Goal: Transaction & Acquisition: Purchase product/service

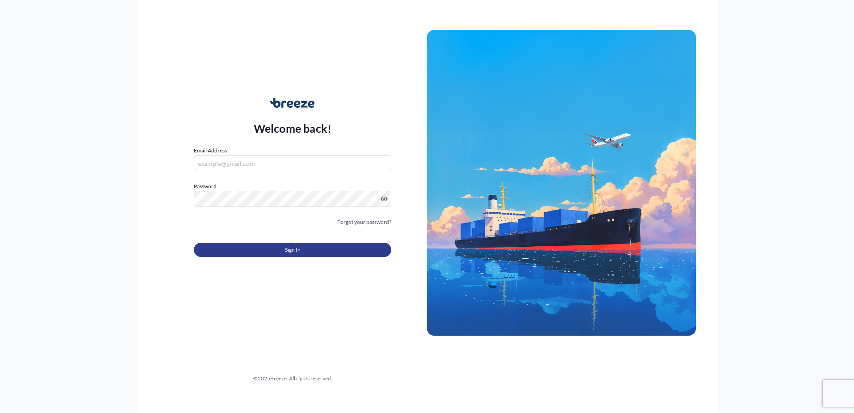
type input "[PERSON_NAME][EMAIL_ADDRESS][PERSON_NAME][DOMAIN_NAME]"
click at [310, 253] on button "Sign In" at bounding box center [292, 250] width 197 height 14
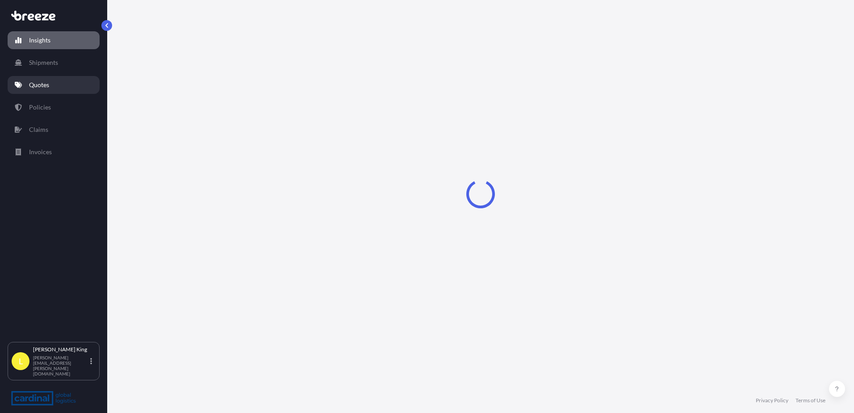
click at [68, 85] on link "Quotes" at bounding box center [54, 85] width 92 height 18
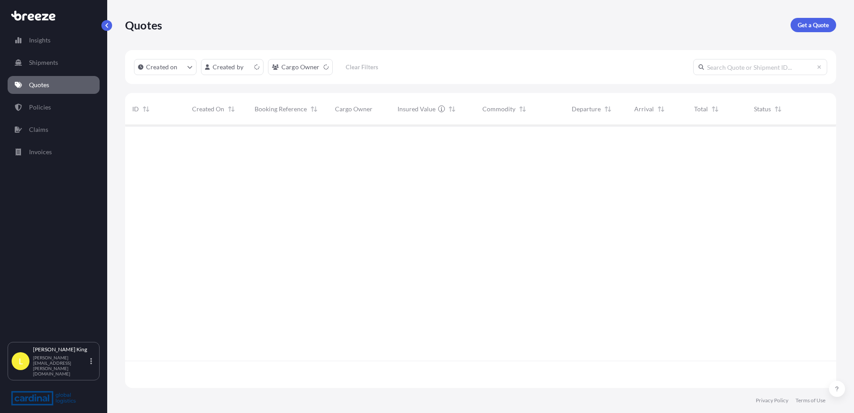
scroll to position [261, 704]
click at [808, 18] on link "Get a Quote" at bounding box center [814, 25] width 46 height 14
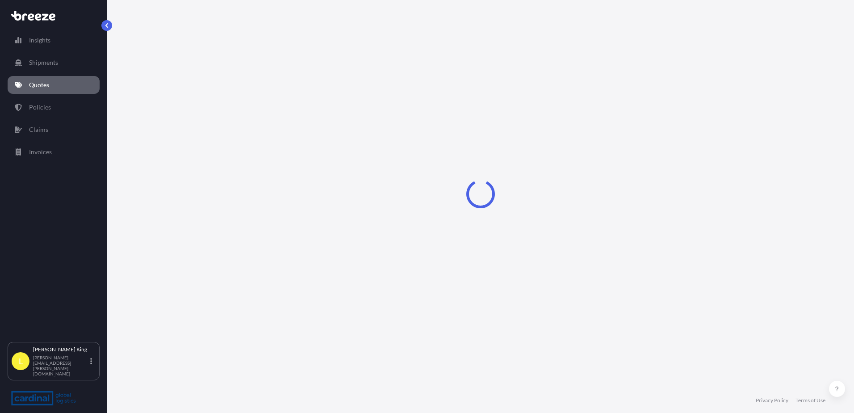
select select "Road"
select select "Sea"
select select "1"
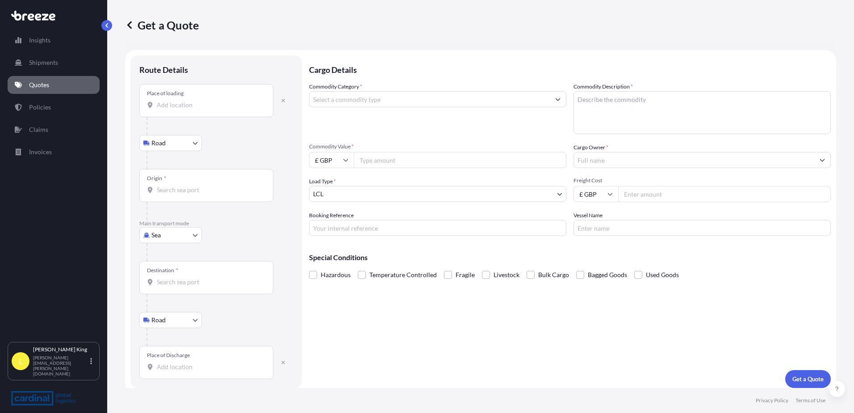
click at [171, 236] on body "Insights Shipments Quotes Policies Claims Invoices L [PERSON_NAME] [PERSON_NAME…" at bounding box center [427, 206] width 854 height 413
click at [174, 277] on div "Air" at bounding box center [170, 274] width 55 height 16
select select "Air"
click at [183, 106] on input "Place of loading" at bounding box center [209, 108] width 105 height 9
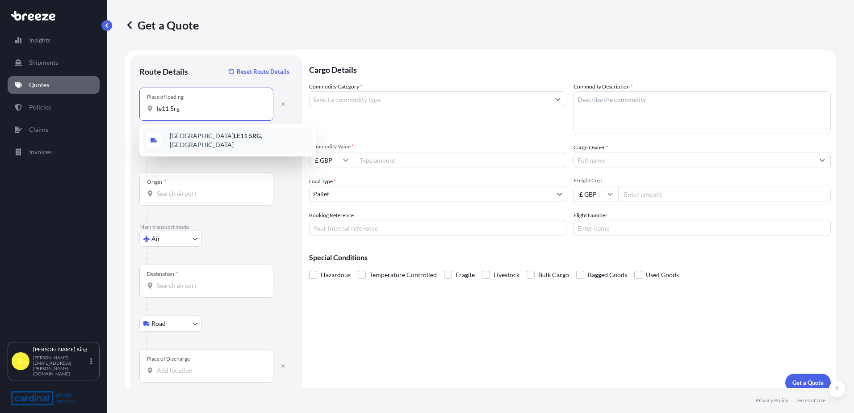
click at [203, 143] on span "[STREET_ADDRESS]" at bounding box center [239, 140] width 139 height 18
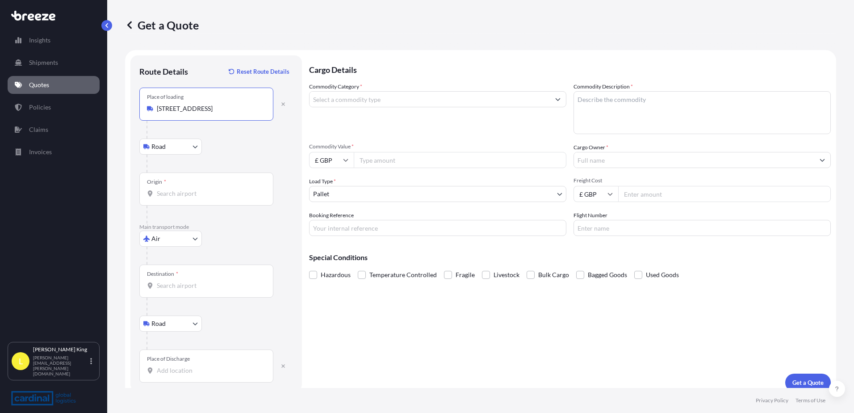
type input "[STREET_ADDRESS]"
click at [175, 198] on div "Origin *" at bounding box center [206, 188] width 134 height 33
click at [175, 198] on input "Origin *" at bounding box center [209, 193] width 105 height 9
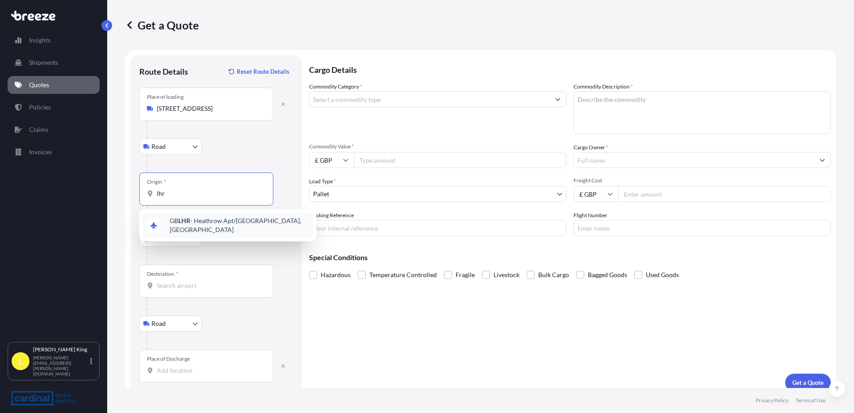
click at [207, 225] on span "GB LHR - Heathrow Apt/[GEOGRAPHIC_DATA], [GEOGRAPHIC_DATA]" at bounding box center [239, 225] width 139 height 18
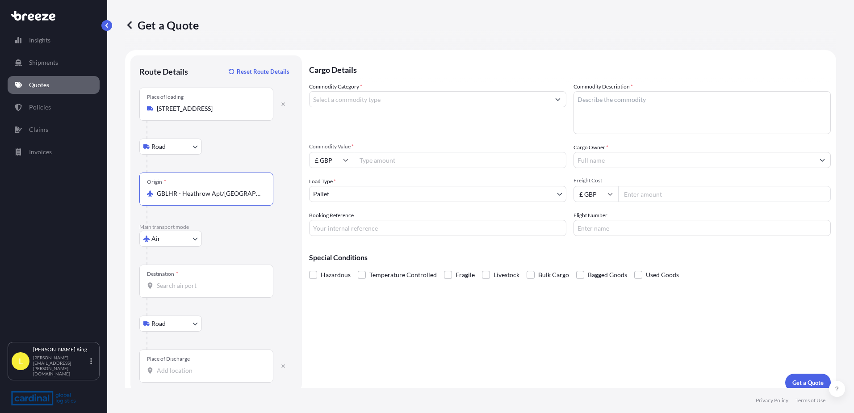
type input "GBLHR - Heathrow Apt/[GEOGRAPHIC_DATA], [GEOGRAPHIC_DATA]"
click at [191, 281] on input "Destination *" at bounding box center [209, 285] width 105 height 9
click at [193, 308] on div "QA DOH - Doh a, [GEOGRAPHIC_DATA]" at bounding box center [228, 315] width 170 height 21
type input "QADOH - [GEOGRAPHIC_DATA], [GEOGRAPHIC_DATA]"
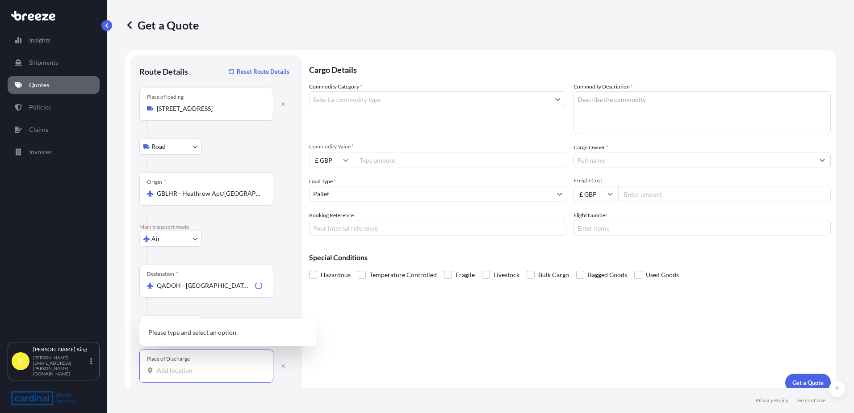
click at [180, 374] on input "Place of Discharge" at bounding box center [209, 370] width 105 height 9
click at [174, 371] on input "Place of Discharge" at bounding box center [209, 370] width 105 height 9
paste input ", [PERSON_NAME]"
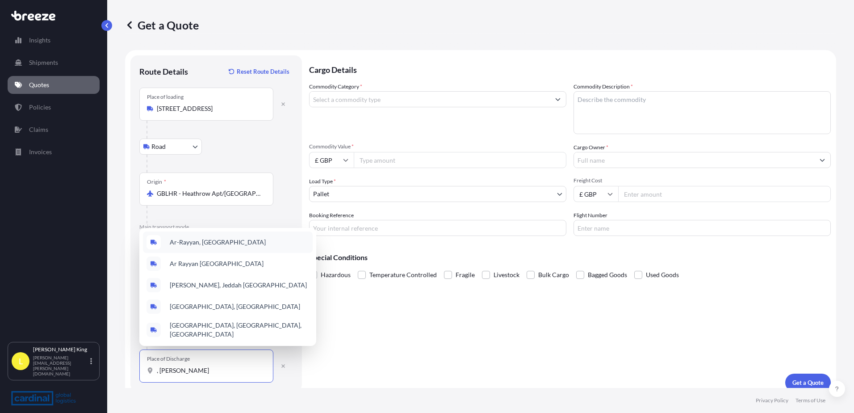
click at [240, 251] on div "Ar-Rayyan, [GEOGRAPHIC_DATA]" at bounding box center [228, 241] width 170 height 21
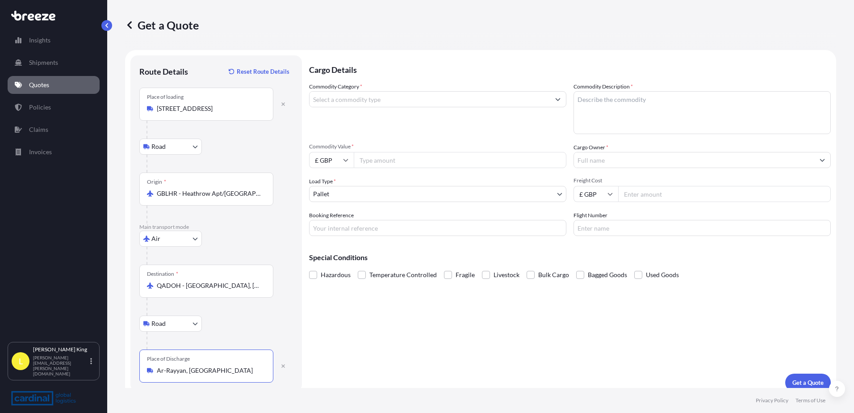
scroll to position [9, 0]
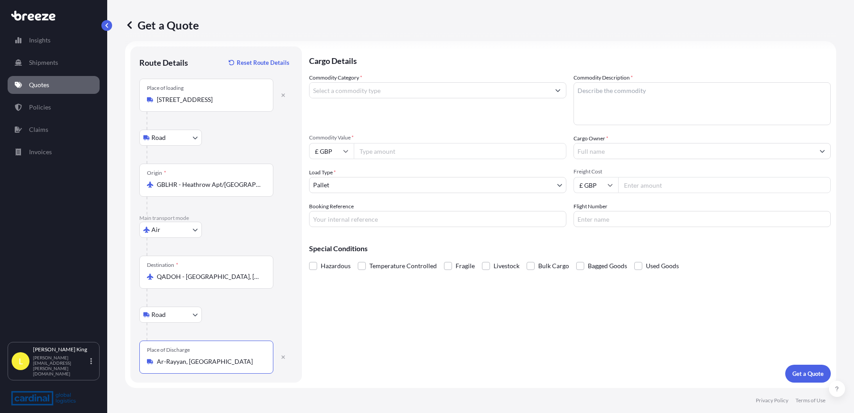
type input "Ar-Rayyan, [GEOGRAPHIC_DATA]"
click at [404, 91] on input "Commodity Category *" at bounding box center [430, 90] width 240 height 16
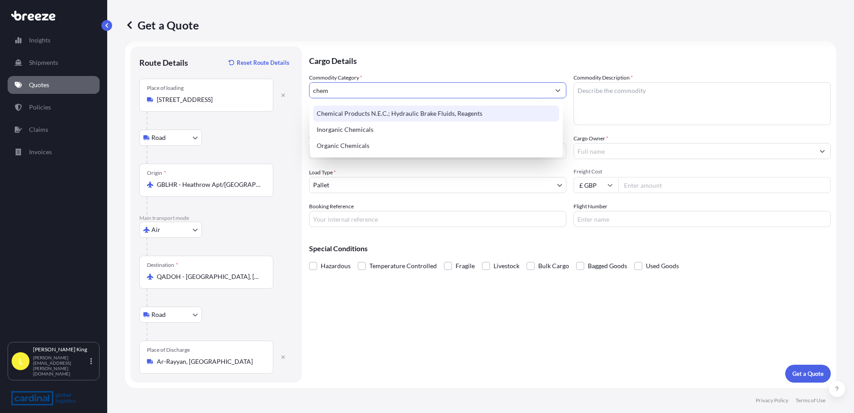
click at [508, 113] on div "Chemical Products N.E.C.; Hydraulic Brake Fluids, Reagents" at bounding box center [436, 113] width 246 height 16
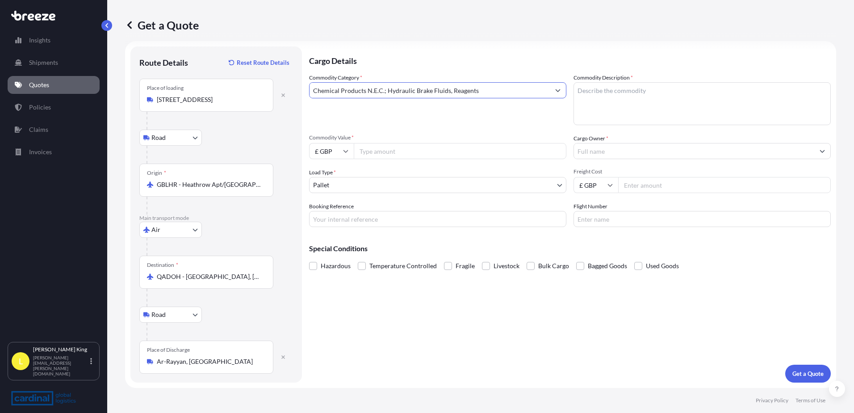
type input "Chemical Products N.E.C.; Hydraulic Brake Fluids, Reagents"
click at [644, 108] on textarea "Commodity Description *" at bounding box center [702, 103] width 257 height 43
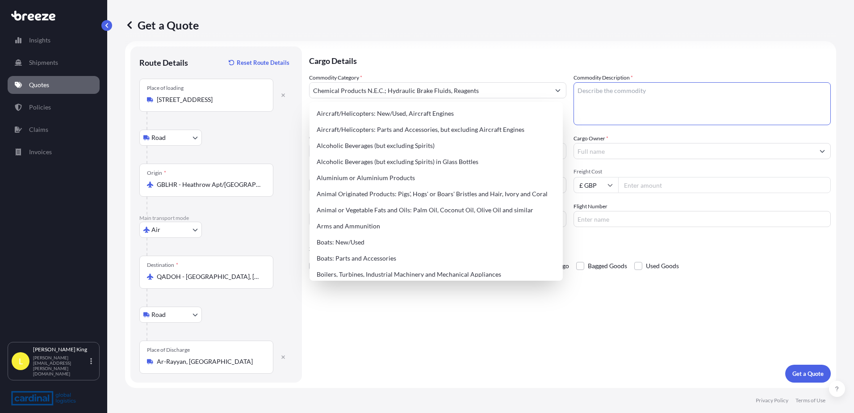
paste textarea "CONTAINING HAZARDOUS , NON HAZARDOUS CHEMICALS & LABORATORY APPARATUS"
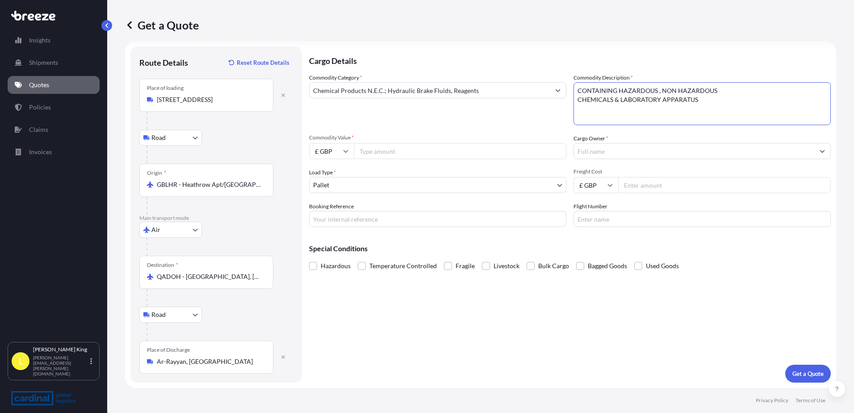
type textarea "CONTAINING HAZARDOUS , NON HAZARDOUS CHEMICALS & LABORATORY APPARATUS"
click at [408, 143] on div "Commodity Value * £ GBP" at bounding box center [437, 146] width 257 height 25
click at [410, 148] on input "Commodity Value *" at bounding box center [460, 151] width 213 height 16
click at [749, 145] on input "Cargo Owner *" at bounding box center [694, 151] width 240 height 16
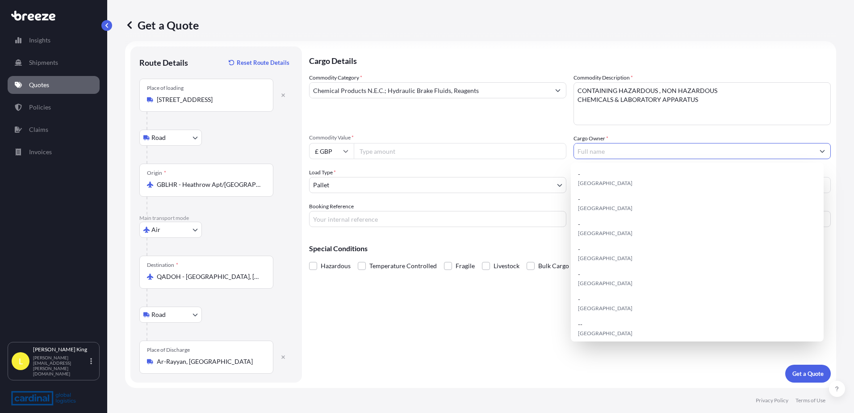
click at [413, 151] on input "Commodity Value *" at bounding box center [460, 151] width 213 height 16
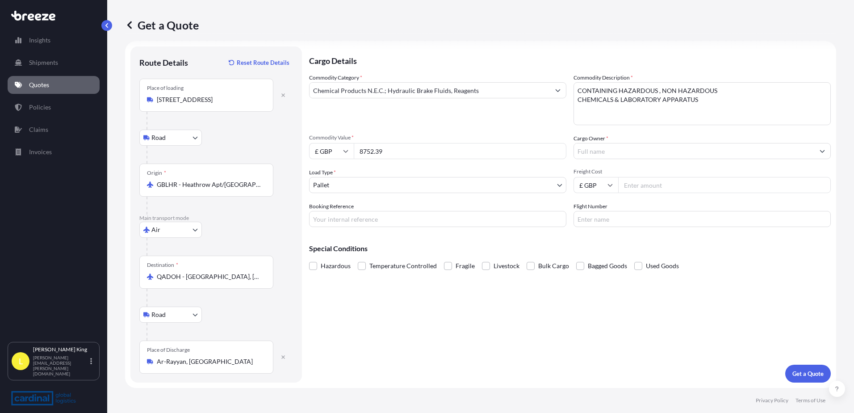
type input "8752.39"
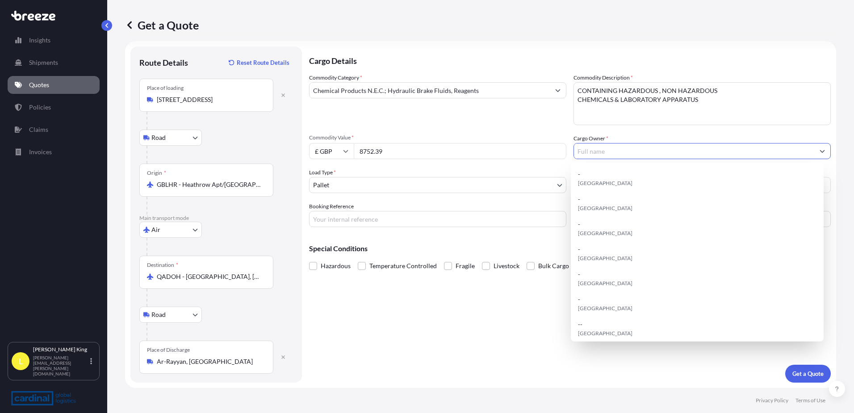
click at [658, 153] on input "Cargo Owner *" at bounding box center [694, 151] width 240 height 16
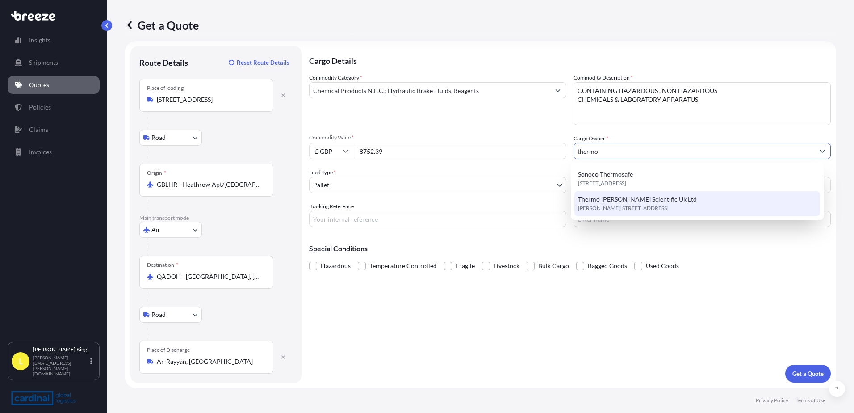
click at [661, 208] on span "[PERSON_NAME][STREET_ADDRESS]" at bounding box center [623, 208] width 91 height 9
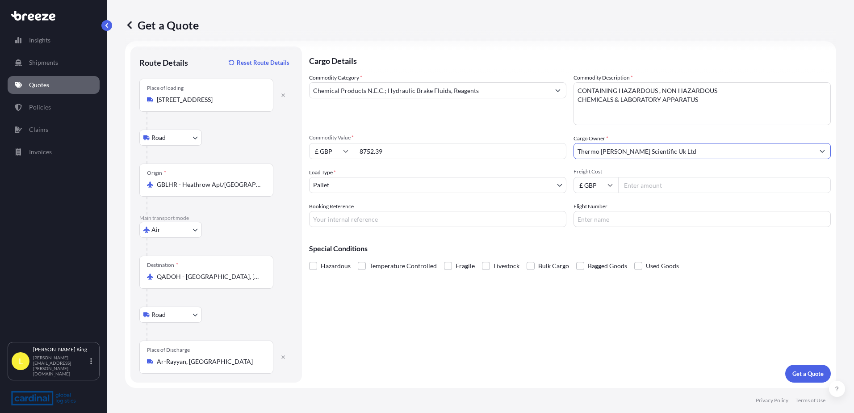
type input "Thermo [PERSON_NAME] Scientific Uk Ltd"
click at [465, 185] on body "15 options available. 6 options available. 0 options available. 2 options avail…" at bounding box center [427, 206] width 854 height 413
click at [629, 187] on input "Freight Cost" at bounding box center [724, 185] width 213 height 16
click at [688, 186] on input "Freight Cost" at bounding box center [724, 185] width 213 height 16
type input "1804.80"
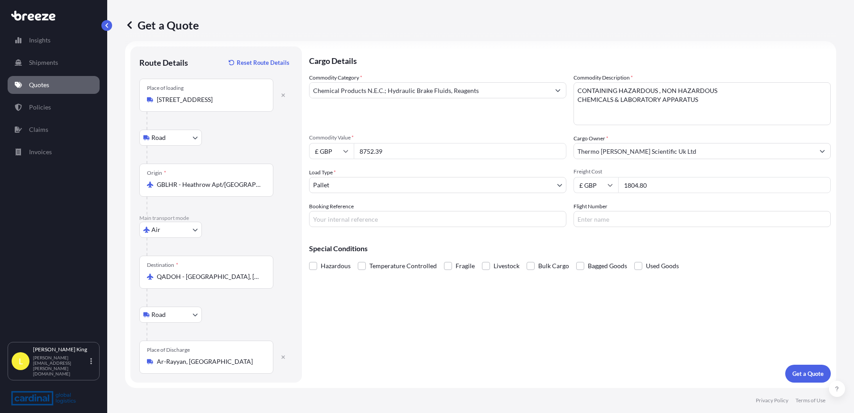
drag, startPoint x: 391, startPoint y: 222, endPoint x: 284, endPoint y: 241, distance: 109.4
click at [391, 222] on input "Booking Reference" at bounding box center [437, 219] width 257 height 16
click at [356, 225] on input "Booking Reference" at bounding box center [437, 219] width 257 height 16
paste input "2GEA5070007"
type input "2GEA5070007"
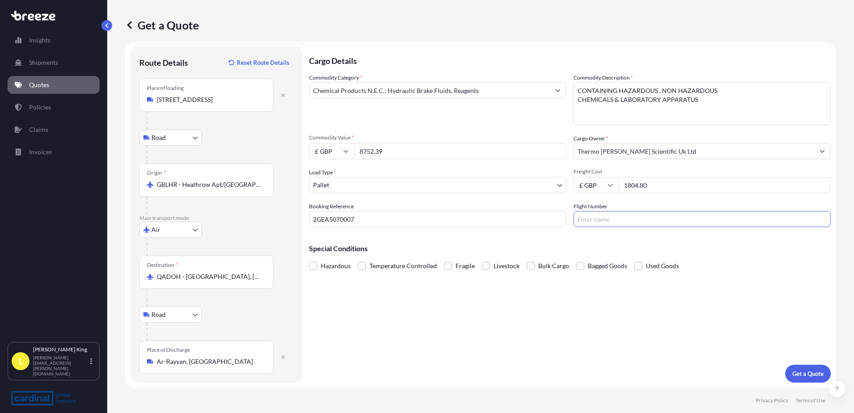
click at [662, 216] on input "Flight Number" at bounding box center [702, 219] width 257 height 16
click at [810, 382] on button "Get a Quote" at bounding box center [808, 374] width 46 height 18
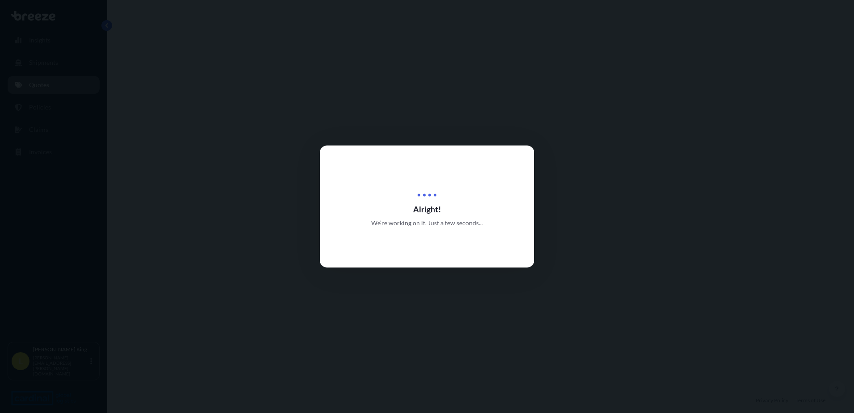
select select "Road"
select select "Air"
select select "Road"
select select "1"
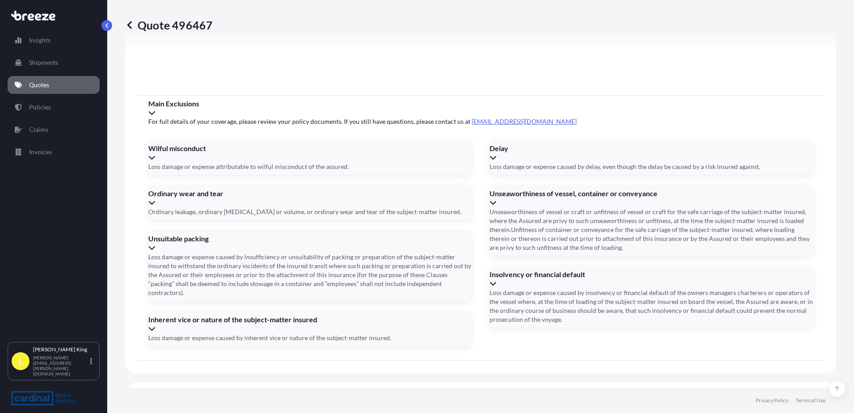
scroll to position [1182, 0]
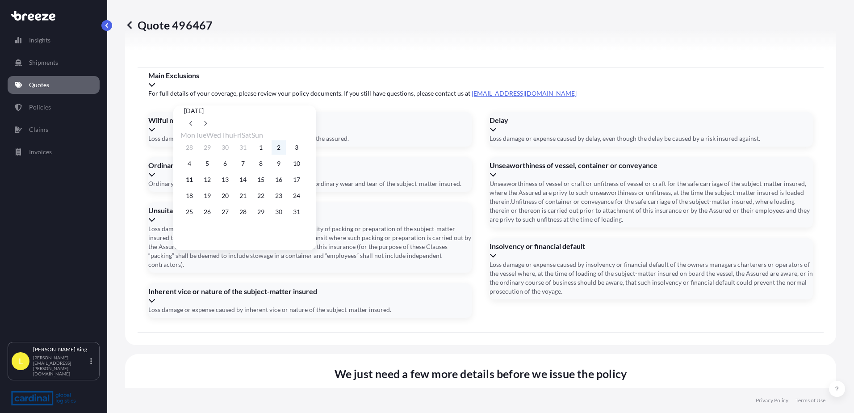
click at [286, 144] on button "2" at bounding box center [279, 147] width 14 height 14
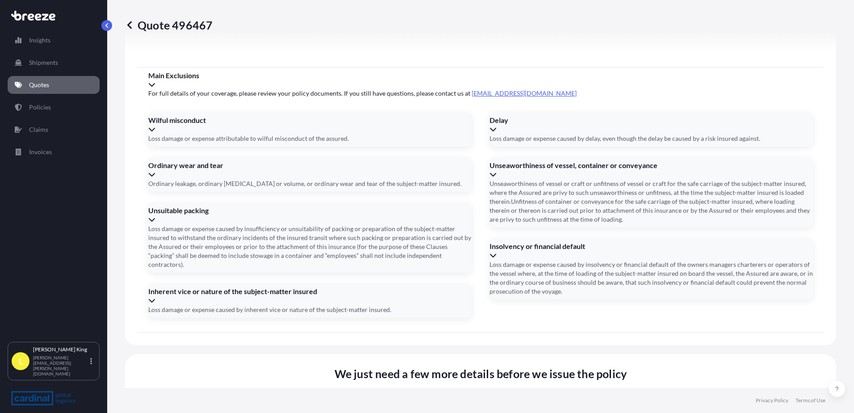
type input "[DATE]"
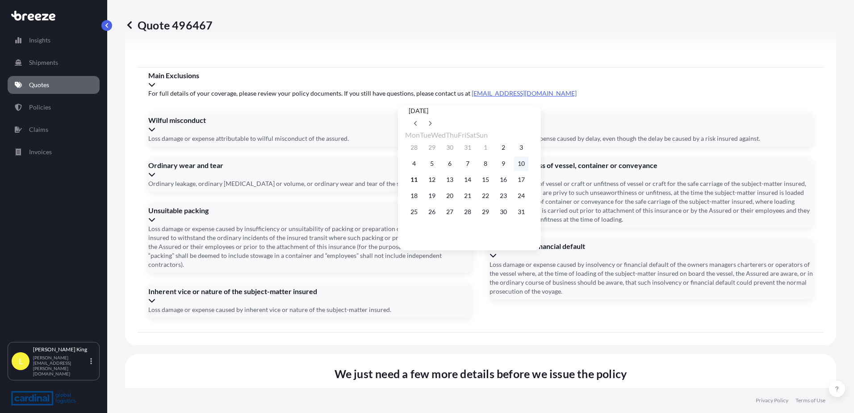
click at [528, 166] on button "10" at bounding box center [521, 163] width 14 height 14
type input "[DATE]"
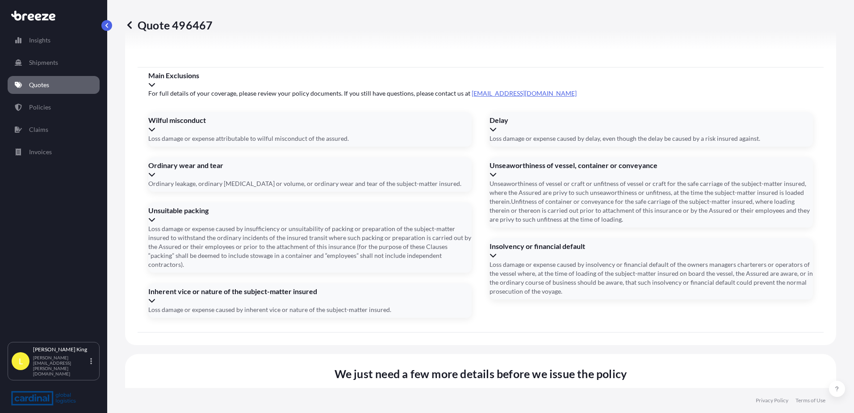
paste input "23541204063"
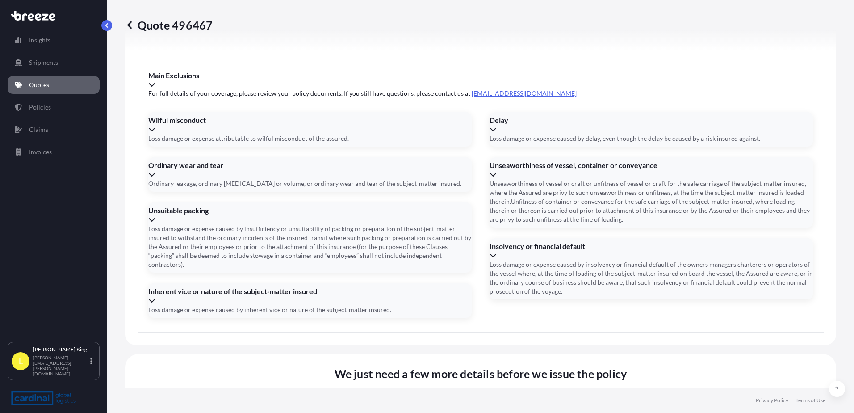
type input "23541204063"
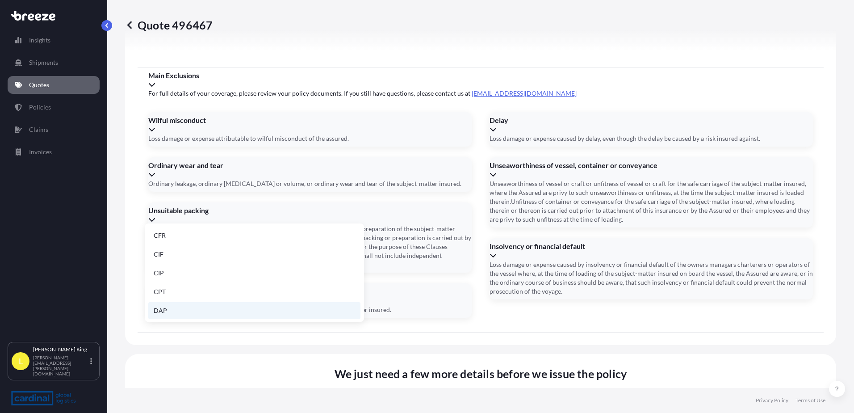
click at [251, 309] on li "DAP" at bounding box center [254, 310] width 212 height 17
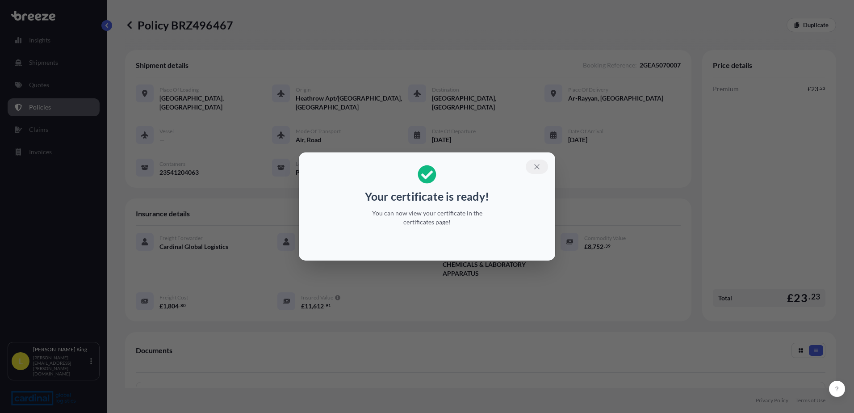
click at [536, 168] on icon "button" at bounding box center [537, 167] width 8 height 8
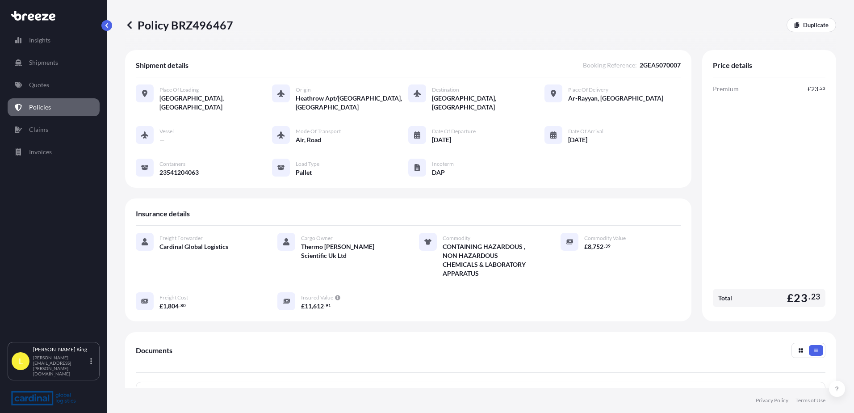
click at [235, 28] on div "Policy BRZ496467 Duplicate" at bounding box center [480, 25] width 711 height 14
drag, startPoint x: 236, startPoint y: 25, endPoint x: 229, endPoint y: 22, distance: 8.0
click at [229, 22] on div "Policy BRZ496467 Duplicate" at bounding box center [480, 25] width 711 height 14
copy p "Policy BRZ496467"
